Goal: Task Accomplishment & Management: Use online tool/utility

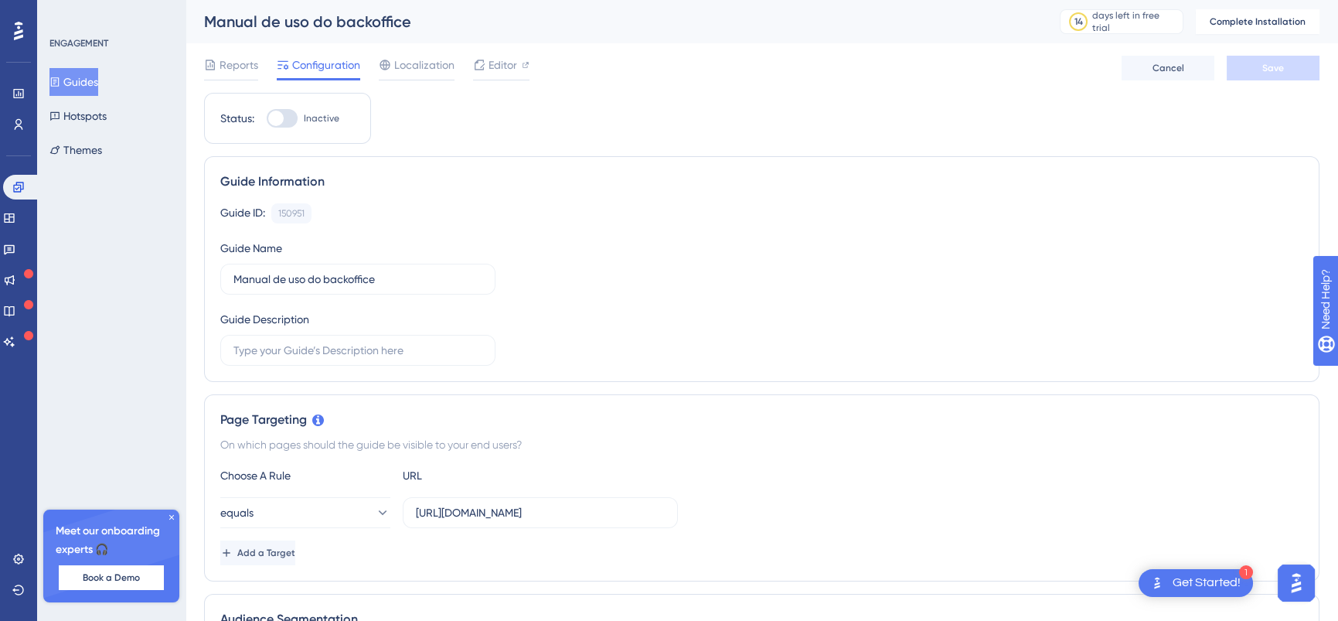
click at [498, 52] on div "Reports Configuration Localization Editor Cancel Save" at bounding box center [762, 67] width 1116 height 49
click at [496, 59] on span "Editor" at bounding box center [503, 65] width 29 height 19
click at [881, 180] on div "Guide Information" at bounding box center [761, 181] width 1083 height 19
